Goal: Task Accomplishment & Management: Use online tool/utility

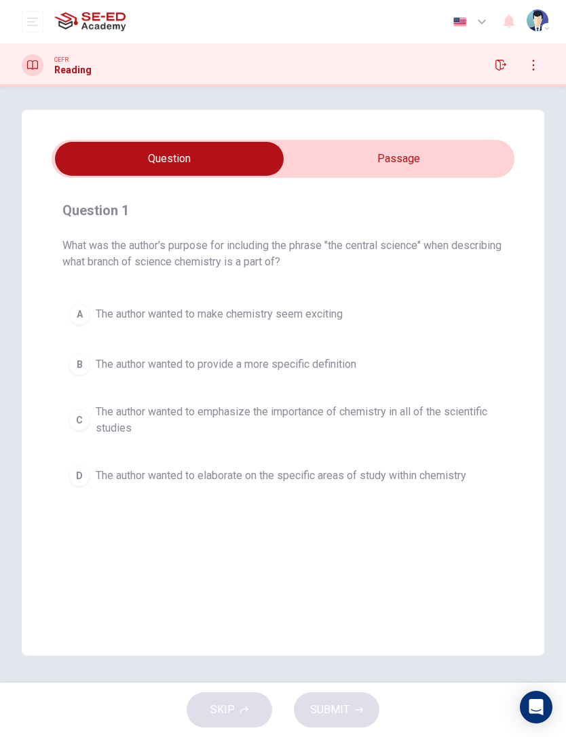
scroll to position [4, 0]
click at [447, 145] on input "checkbox" at bounding box center [169, 159] width 694 height 34
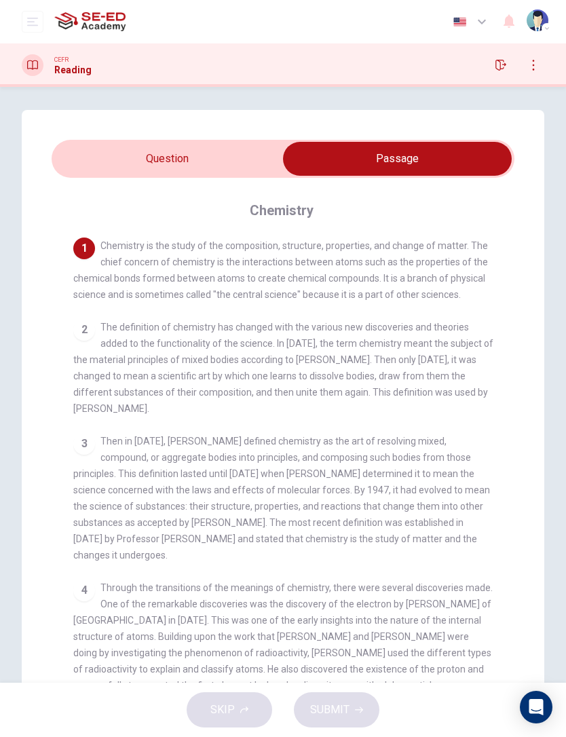
click at [117, 157] on input "checkbox" at bounding box center [397, 159] width 694 height 34
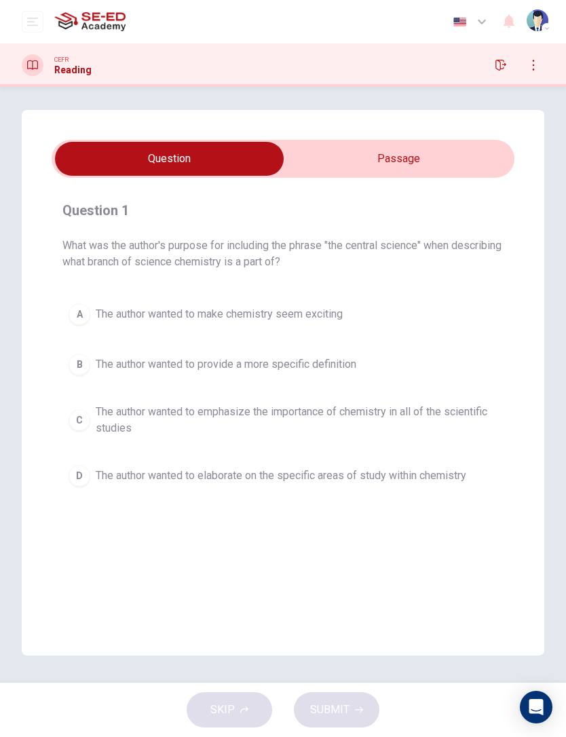
click at [467, 165] on input "checkbox" at bounding box center [169, 159] width 694 height 34
checkbox input "true"
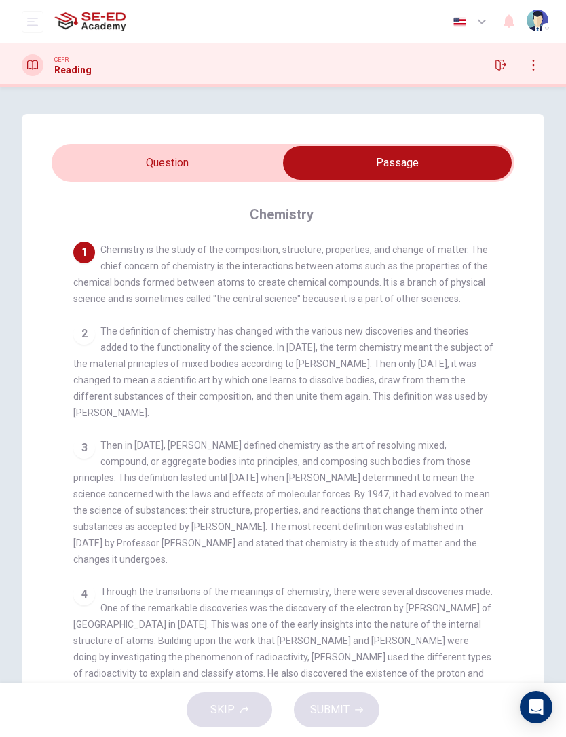
scroll to position [0, 0]
click at [531, 73] on button "button" at bounding box center [534, 65] width 22 height 22
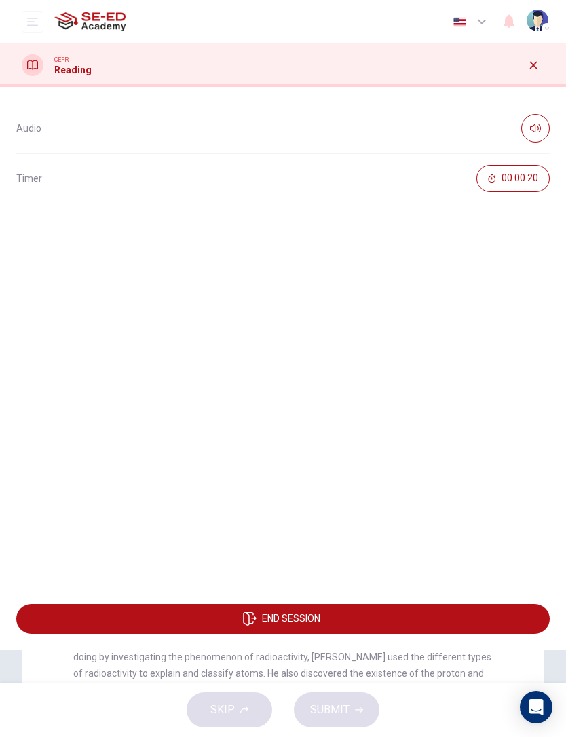
click at [538, 126] on icon "button" at bounding box center [535, 128] width 11 height 11
click at [537, 132] on icon "button" at bounding box center [535, 128] width 11 height 11
click at [40, 121] on div "Audio" at bounding box center [282, 128] width 533 height 50
click at [541, 71] on button "button" at bounding box center [534, 65] width 22 height 22
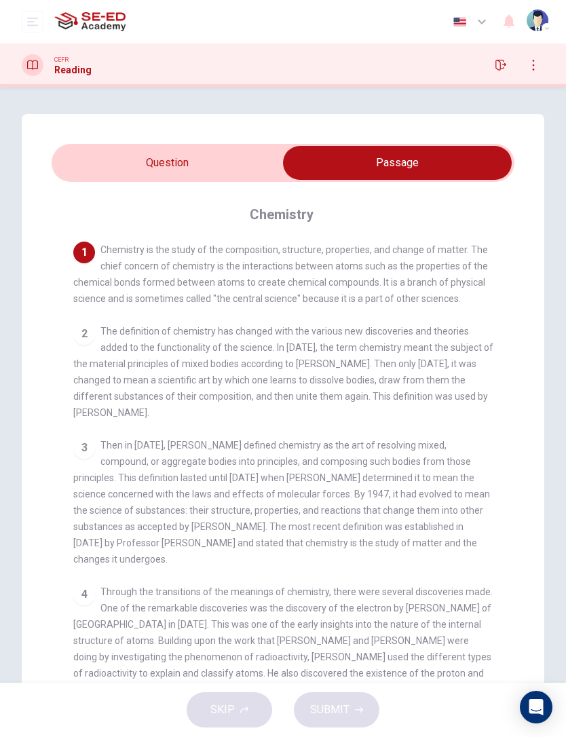
click at [503, 66] on icon "button" at bounding box center [500, 65] width 11 height 11
